Goal: Check status: Check status

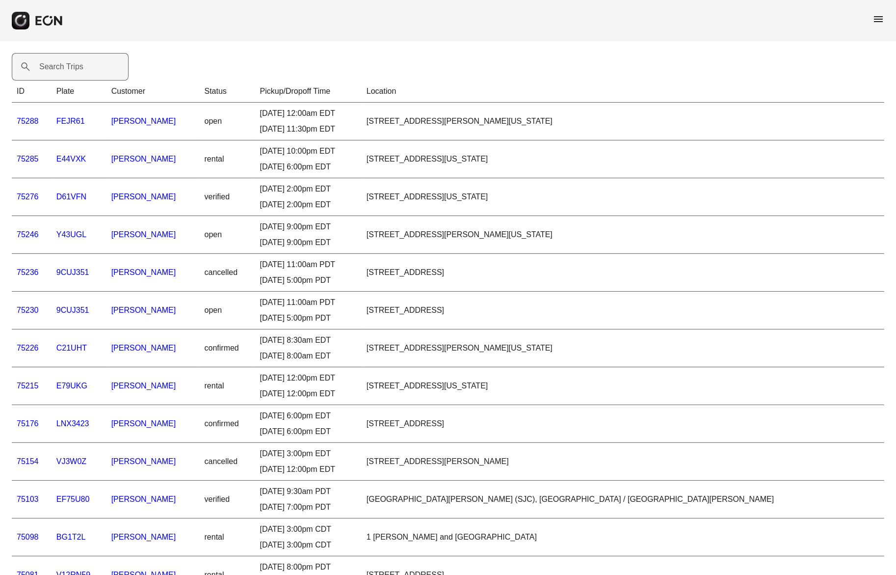
click at [67, 62] on label "Search Trips" at bounding box center [61, 67] width 44 height 12
click at [67, 62] on Trips "Search Trips" at bounding box center [70, 66] width 117 height 27
paste Trips "*****"
type Trips "*****"
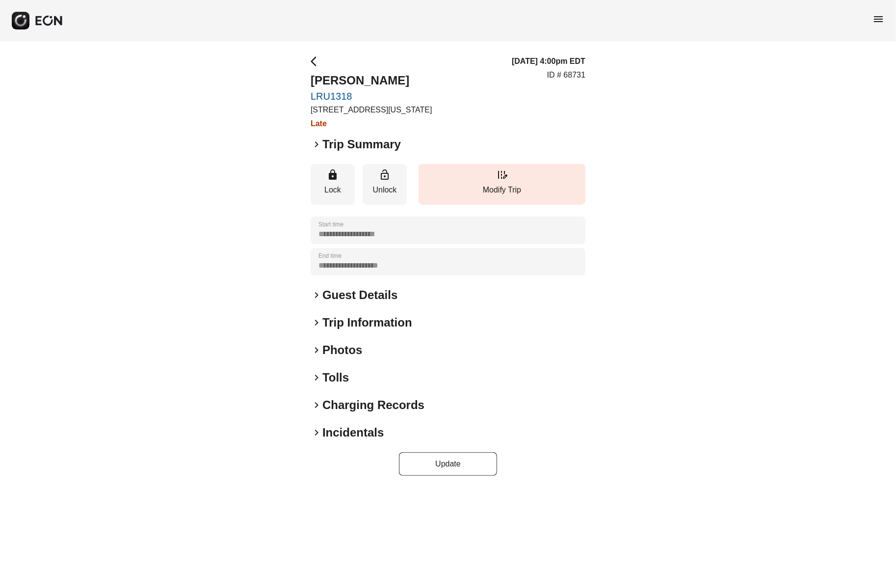
click at [318, 432] on span "keyboard_arrow_right" at bounding box center [317, 433] width 12 height 12
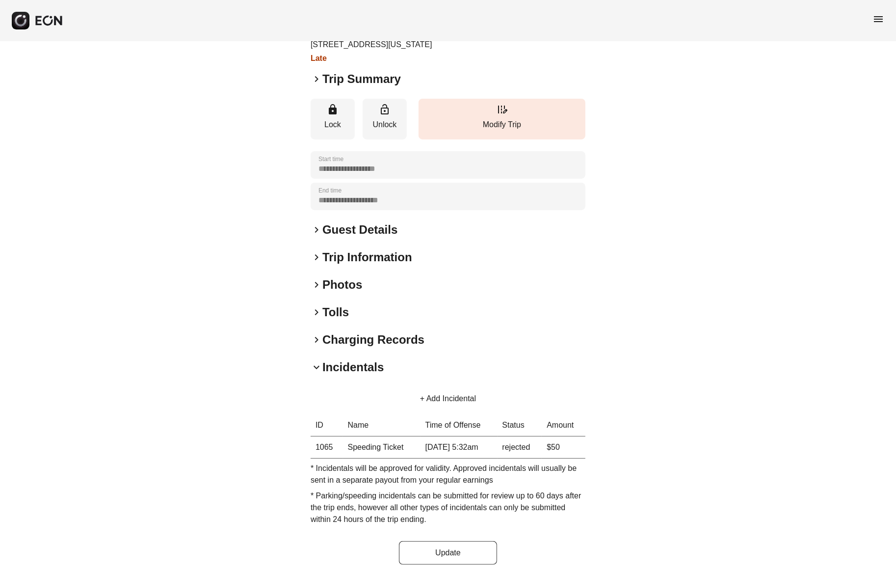
scroll to position [69, 0]
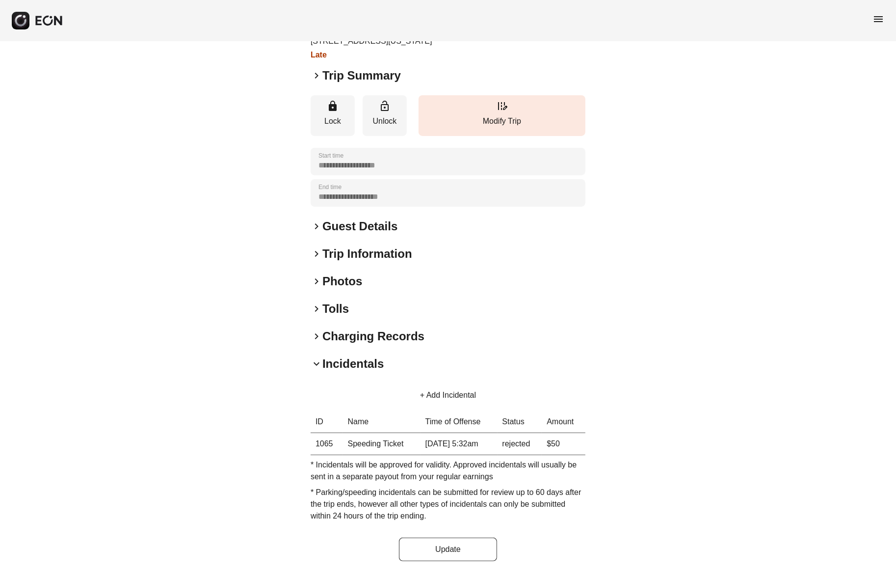
click at [526, 443] on td "rejected" at bounding box center [520, 444] width 45 height 22
click at [339, 444] on th "1065" at bounding box center [327, 444] width 32 height 22
click at [362, 442] on td "Speeding Ticket" at bounding box center [382, 444] width 78 height 22
click at [333, 443] on th "1065" at bounding box center [327, 444] width 32 height 22
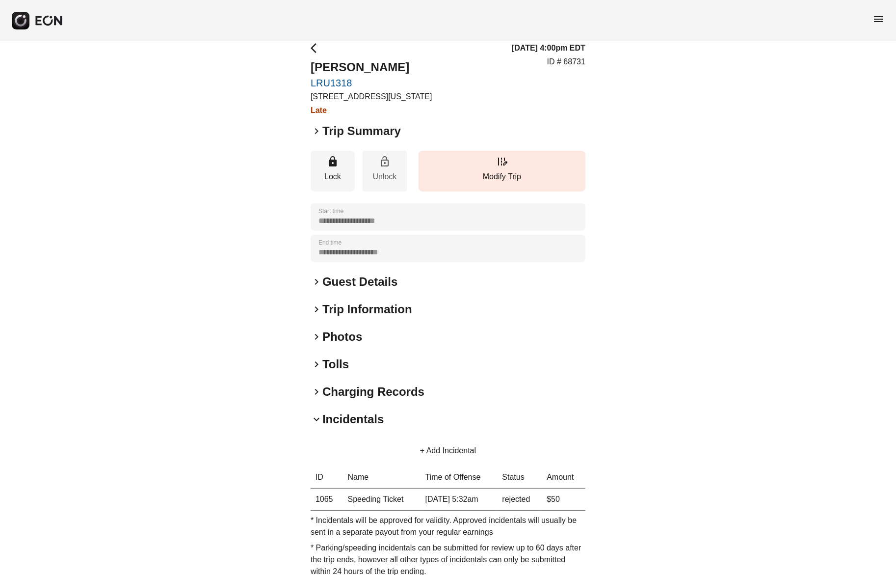
scroll to position [0, 0]
